Goal: Task Accomplishment & Management: Use online tool/utility

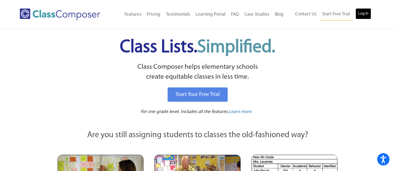
click at [361, 15] on link "Log In" at bounding box center [364, 13] width 16 height 11
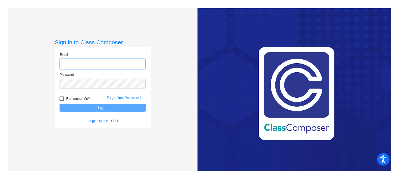
type input "[EMAIL_ADDRESS][DOMAIN_NAME]"
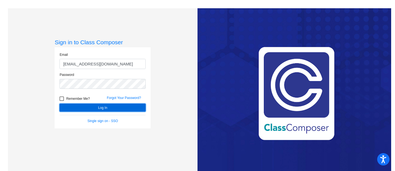
click at [114, 108] on button "Log In" at bounding box center [103, 108] width 86 height 8
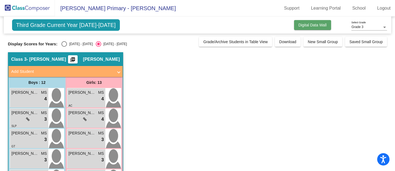
click at [315, 24] on span "Digital Data Wall" at bounding box center [313, 25] width 28 height 4
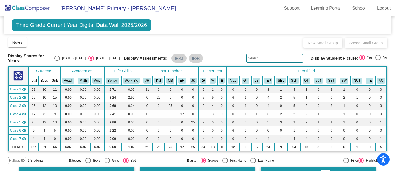
click at [94, 56] on div "Select an option" at bounding box center [90, 57] width 5 height 5
click at [91, 61] on input "[DATE] - [DATE]" at bounding box center [91, 61] width 0 height 0
click at [60, 57] on div "Select an option" at bounding box center [56, 57] width 5 height 5
click at [57, 61] on input "[DATE] - [DATE]" at bounding box center [57, 61] width 0 height 0
radio input "true"
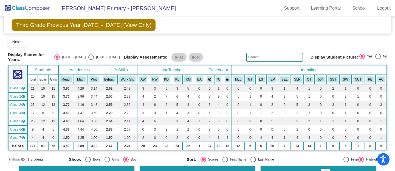
click at [90, 55] on div "Select an option" at bounding box center [90, 56] width 5 height 5
click at [91, 60] on input "[DATE] - [DATE]" at bounding box center [91, 60] width 0 height 0
radio input "true"
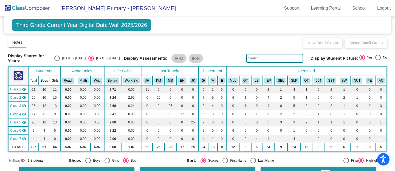
click at [90, 55] on div "Select an option" at bounding box center [90, 57] width 5 height 5
click at [91, 61] on input "[DATE] - [DATE]" at bounding box center [91, 61] width 0 height 0
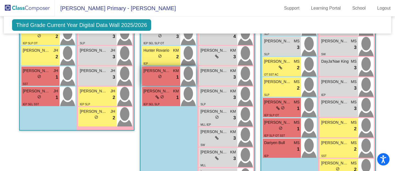
scroll to position [284, 0]
